Goal: Task Accomplishment & Management: Manage account settings

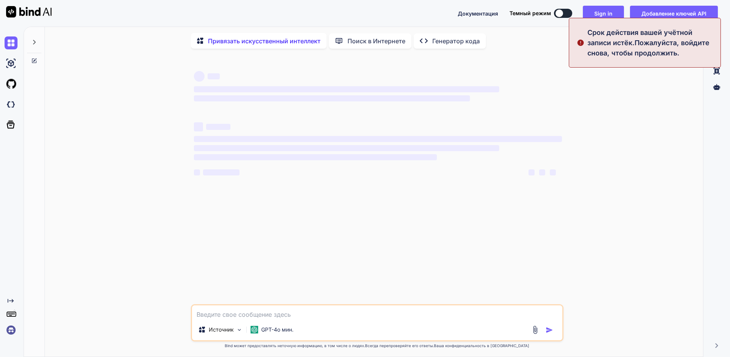
type textarea "x"
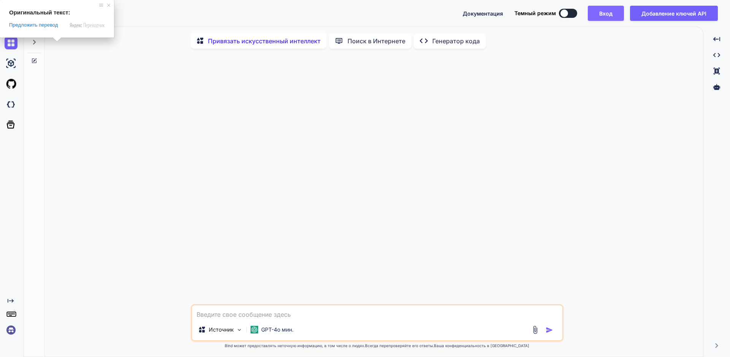
click at [609, 15] on ya-tr-span "Вход" at bounding box center [605, 14] width 13 height 8
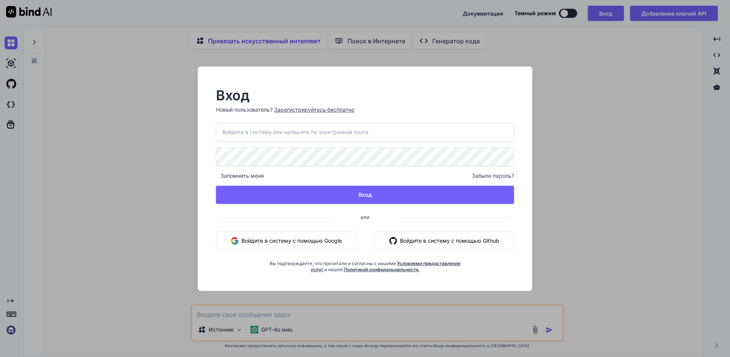
click at [619, 60] on div "Вход Новый пользователь? Зарегистрируйтесь бесплатно Запомнить меня Забыли паро…" at bounding box center [365, 178] width 730 height 357
